Goal: Transaction & Acquisition: Download file/media

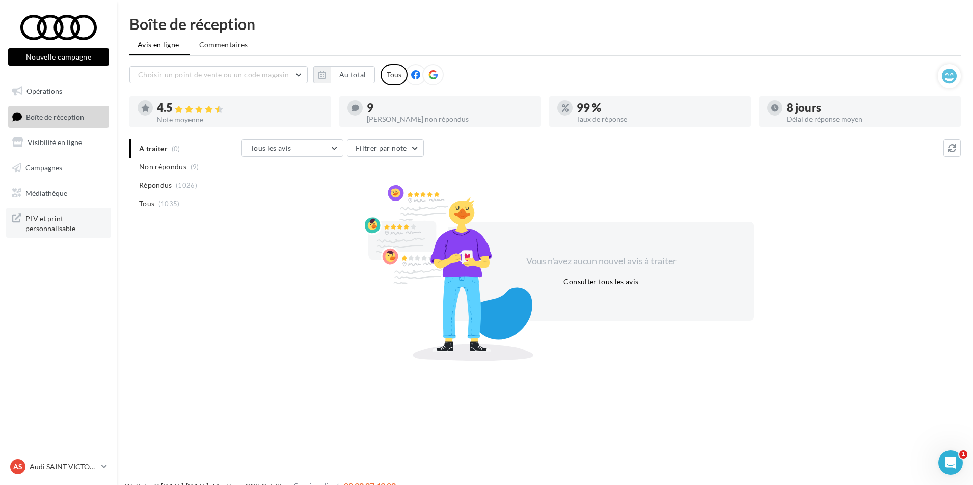
click at [42, 217] on span "PLV et print personnalisable" at bounding box center [64, 223] width 79 height 22
click at [53, 191] on span "Médiathèque" at bounding box center [46, 192] width 42 height 9
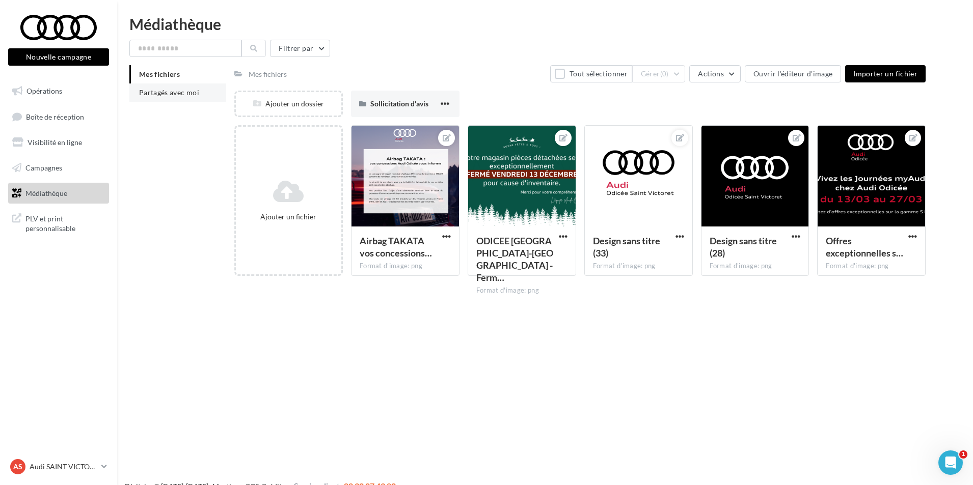
click at [147, 91] on span "Partagés avec moi" at bounding box center [169, 92] width 60 height 9
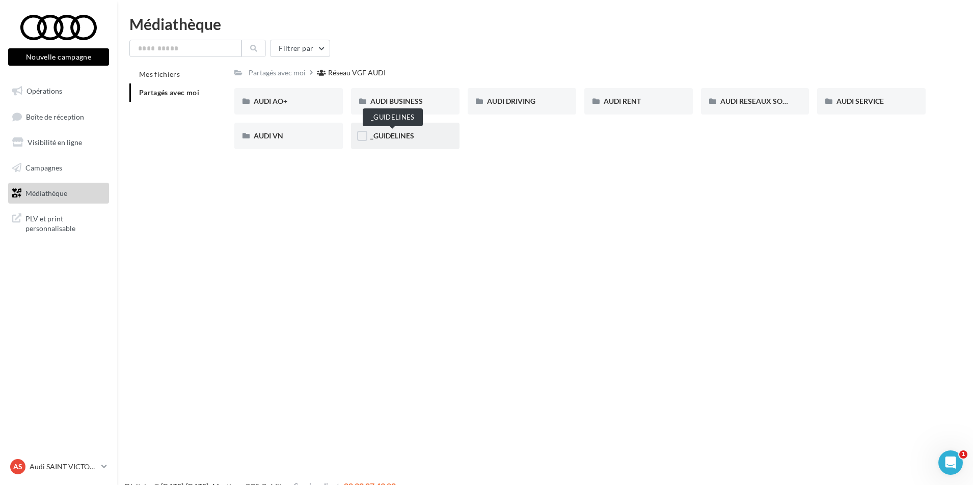
click at [402, 136] on span "_GUIDELINES" at bounding box center [392, 135] width 44 height 9
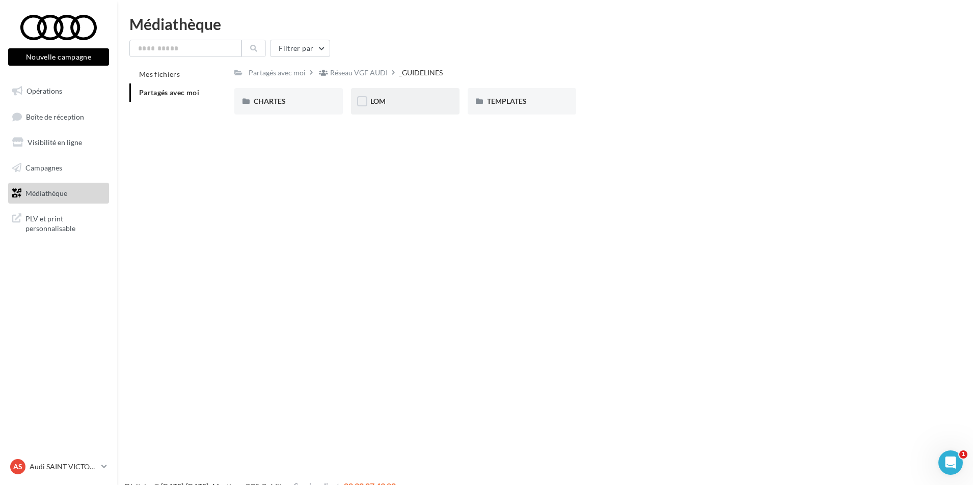
click at [390, 103] on div "LOM" at bounding box center [405, 101] width 70 height 10
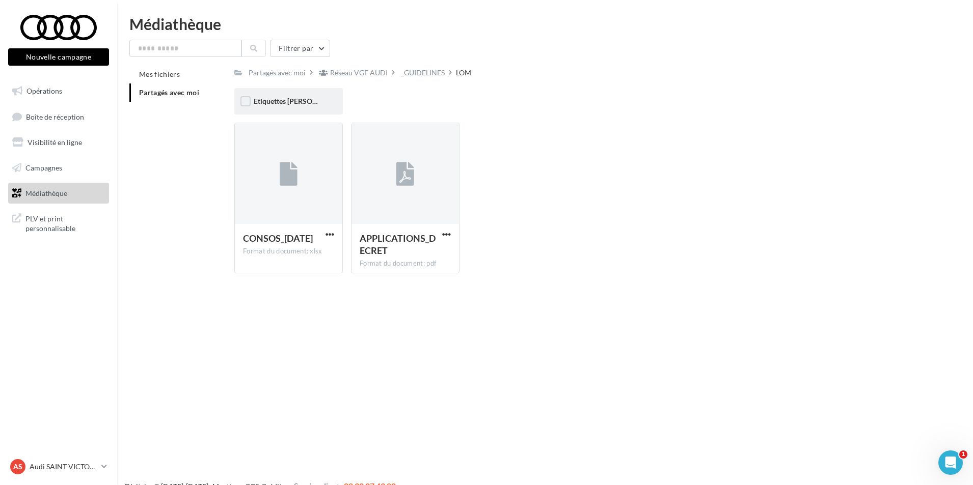
click at [306, 106] on div "Etiquettes Loi LOM" at bounding box center [289, 101] width 70 height 10
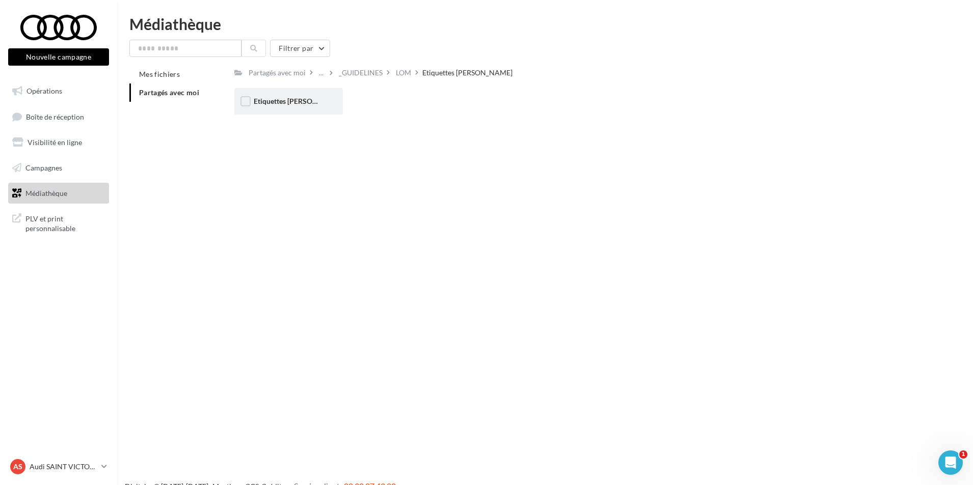
click at [296, 102] on span "Etiquettes Loi LOM" at bounding box center [299, 101] width 91 height 9
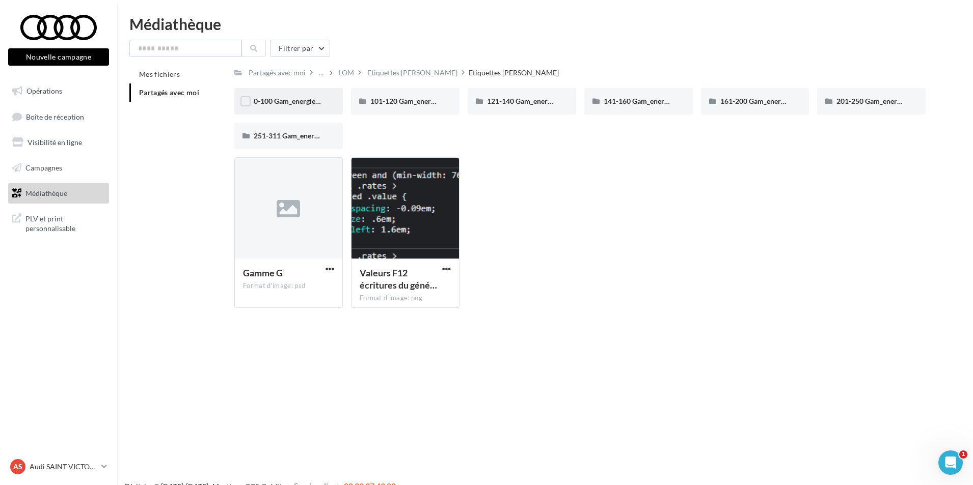
click at [299, 102] on span "0-100 Gam_energie_A-WHT_RVB_PNG_1080PX" at bounding box center [331, 101] width 154 height 9
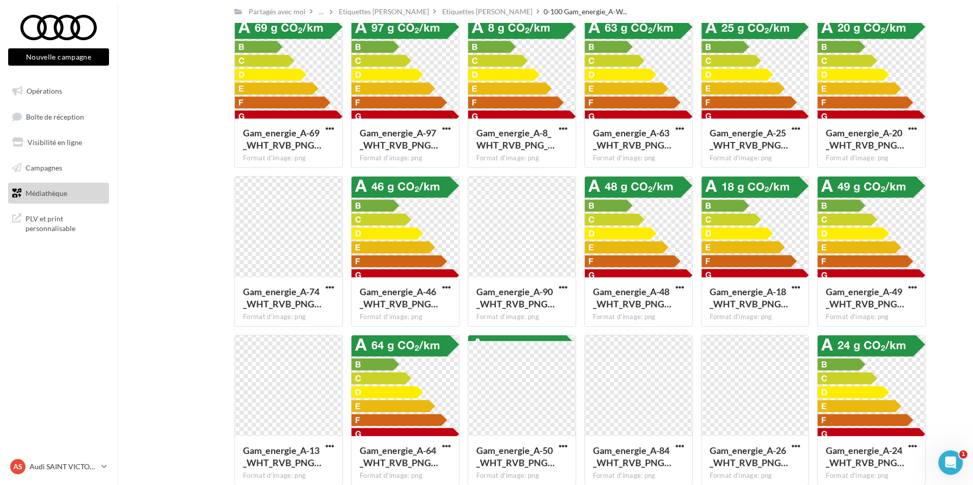
scroll to position [866, 0]
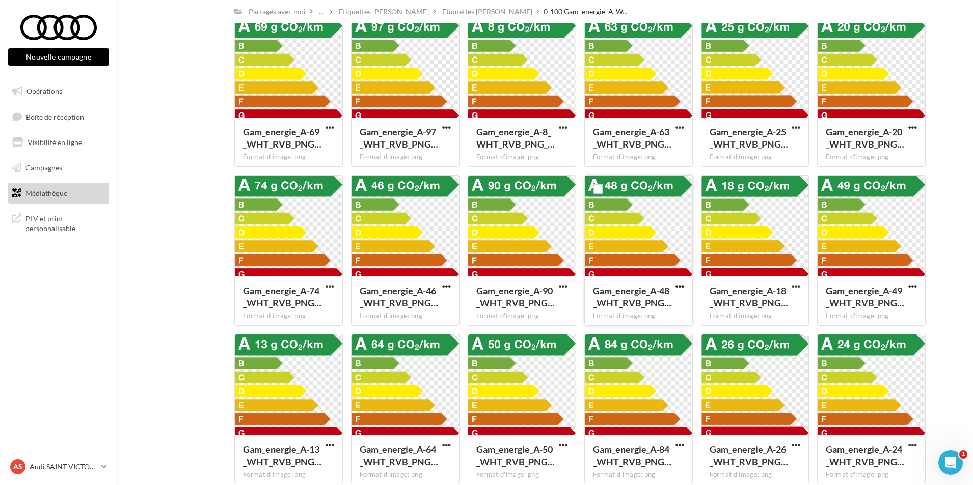
click at [681, 287] on span "button" at bounding box center [679, 286] width 9 height 9
click at [662, 311] on button "Télécharger" at bounding box center [635, 307] width 102 height 26
